Goal: Information Seeking & Learning: Check status

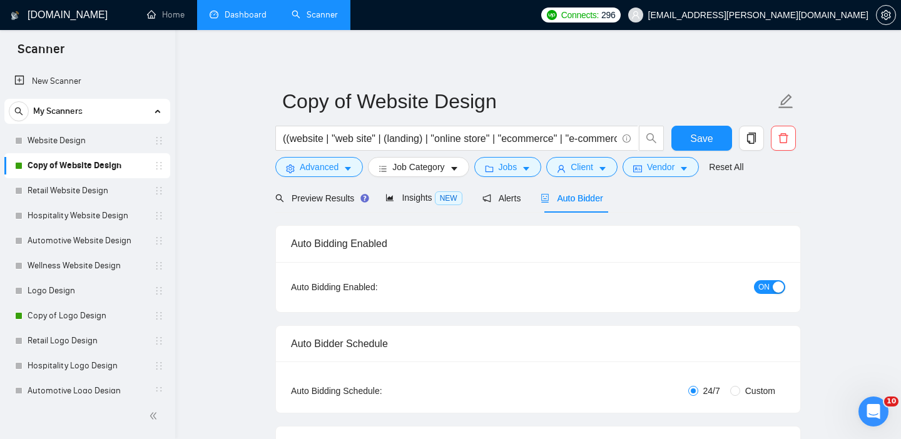
click at [243, 18] on link "Dashboard" at bounding box center [238, 14] width 57 height 11
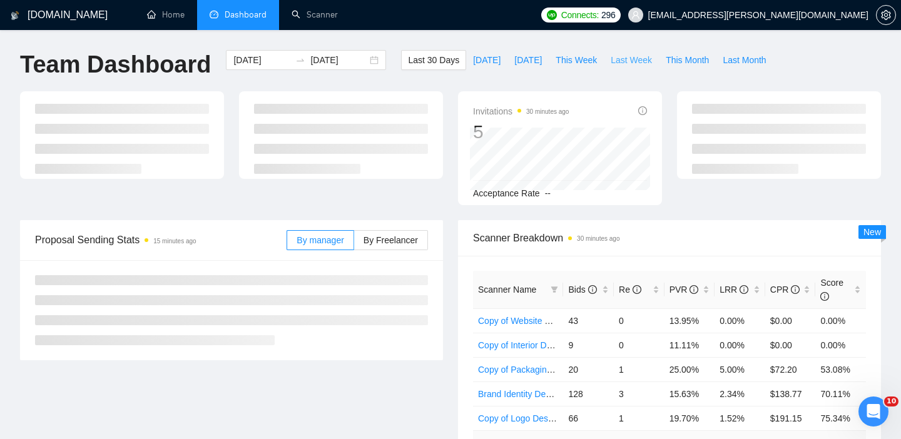
click at [634, 57] on span "Last Week" at bounding box center [631, 60] width 41 height 14
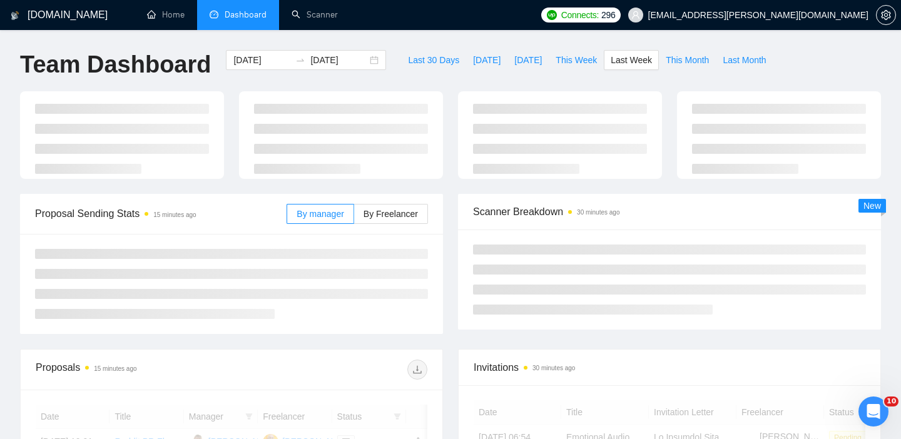
type input "[DATE]"
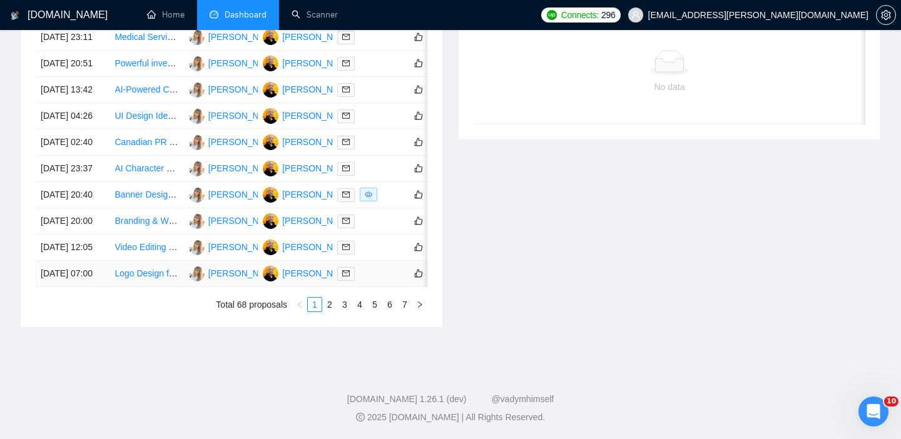
scroll to position [624, 0]
click at [332, 312] on link "2" at bounding box center [330, 305] width 14 height 14
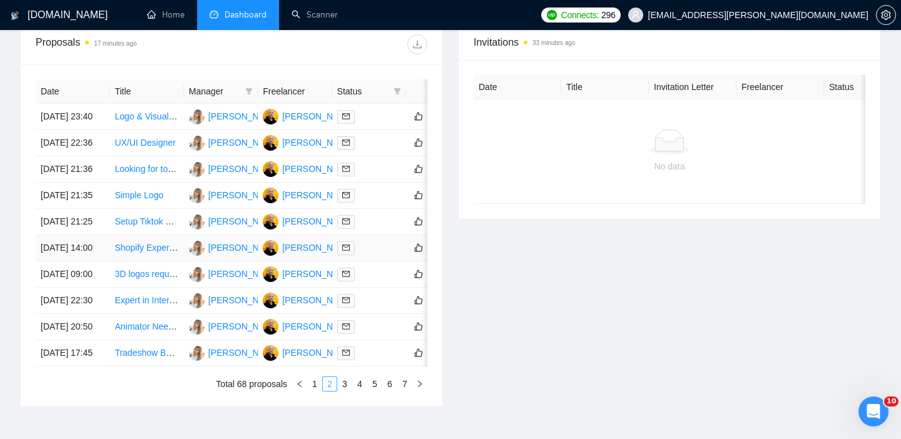
scroll to position [465, 0]
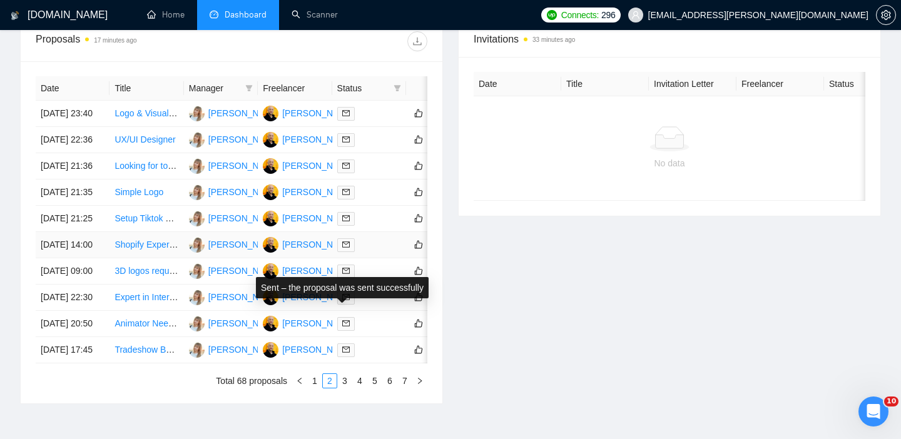
click at [343, 248] on icon "mail" at bounding box center [346, 245] width 8 height 6
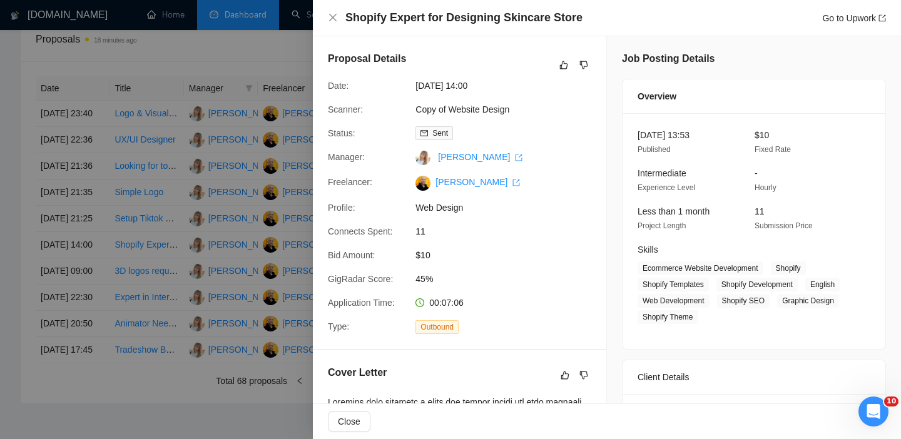
click at [248, 245] on div at bounding box center [450, 219] width 901 height 439
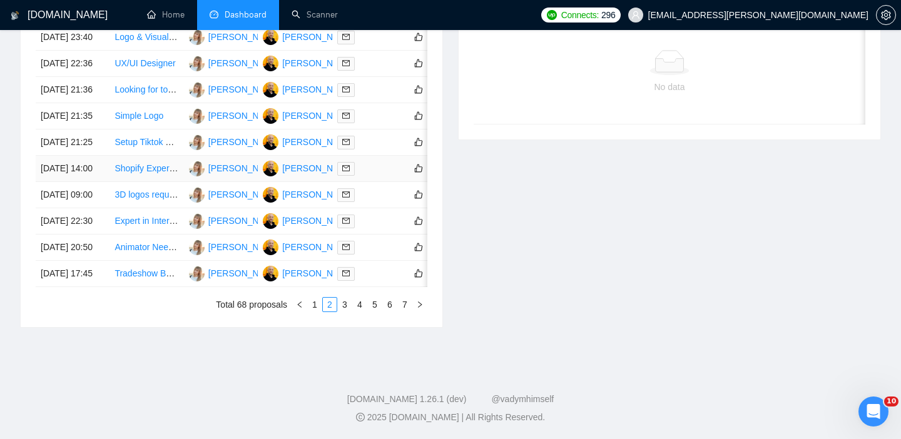
scroll to position [661, 0]
click at [343, 303] on link "3" at bounding box center [345, 305] width 14 height 14
click at [359, 310] on link "4" at bounding box center [360, 305] width 14 height 14
click at [370, 307] on link "5" at bounding box center [375, 305] width 14 height 14
click at [389, 305] on link "6" at bounding box center [390, 305] width 14 height 14
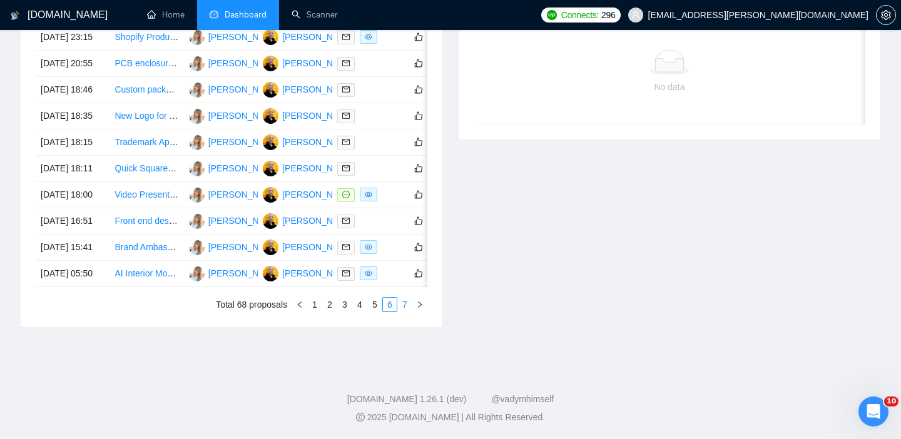
click at [400, 302] on link "7" at bounding box center [405, 305] width 14 height 14
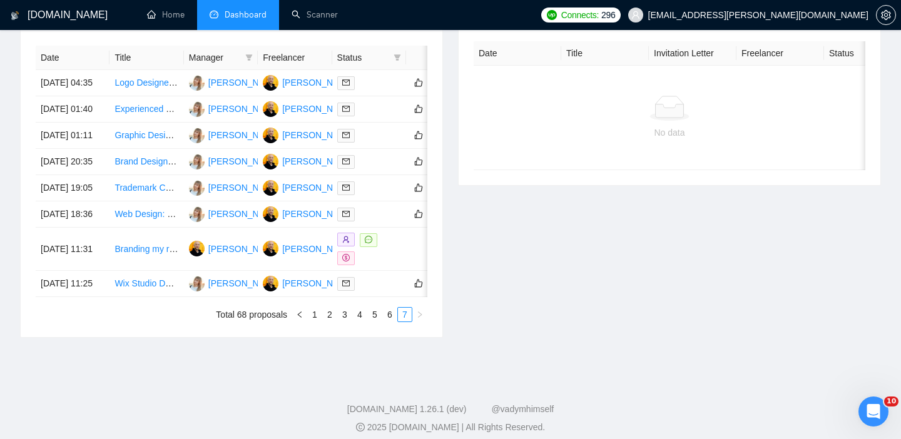
scroll to position [589, 0]
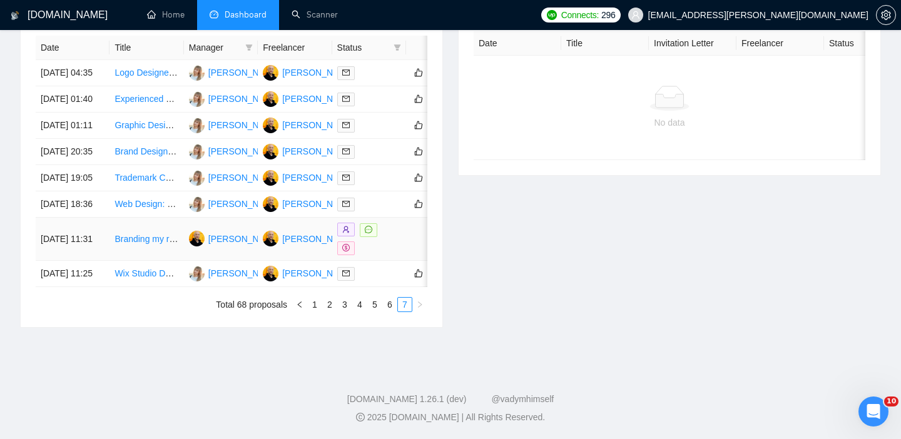
click at [155, 234] on link "Branding my restaurant" at bounding box center [159, 239] width 91 height 10
